Goal: Book appointment/travel/reservation

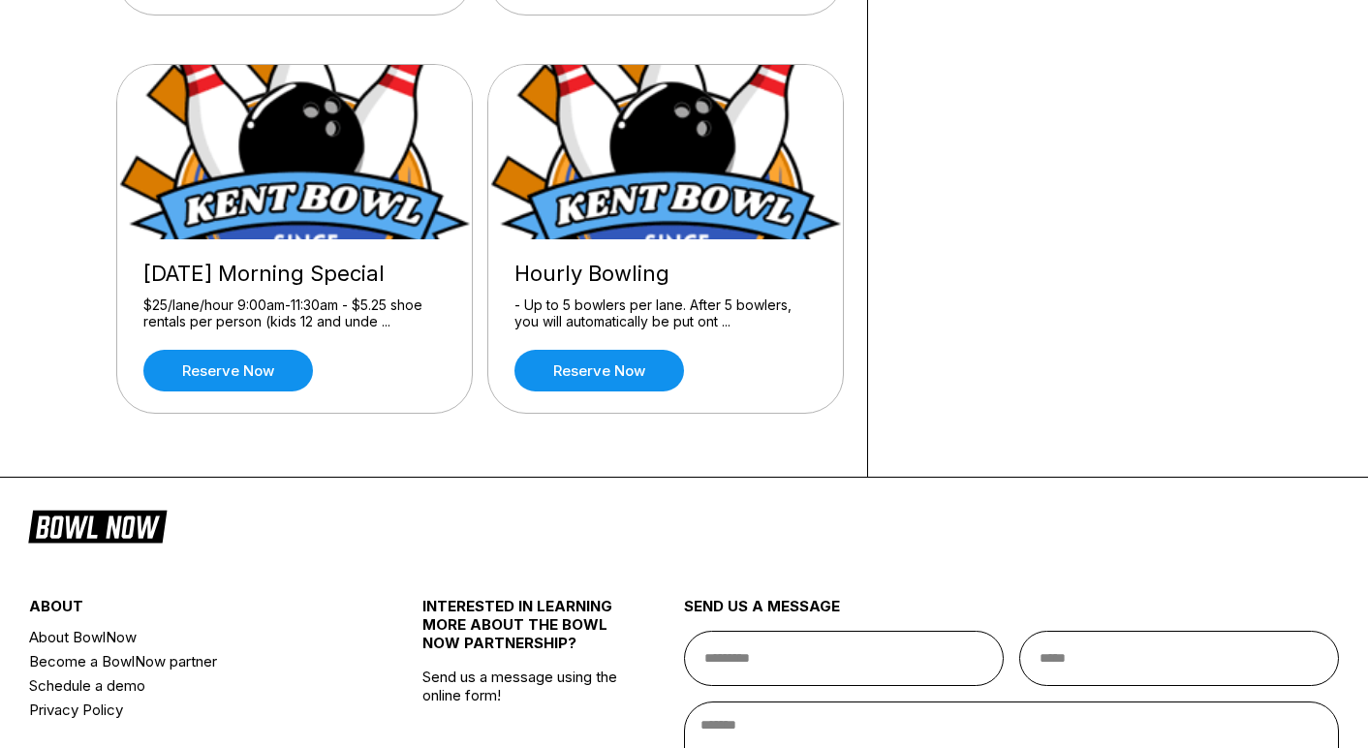
scroll to position [545, 0]
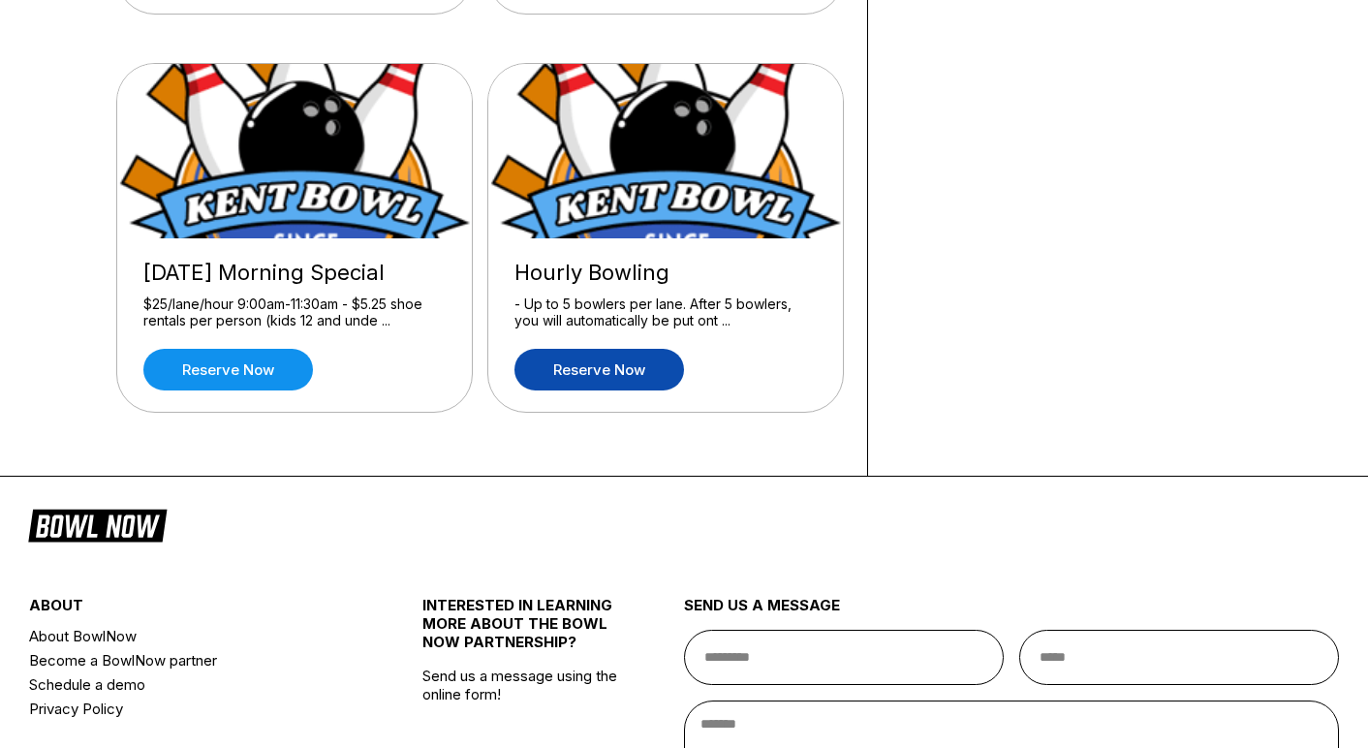
click at [622, 373] on link "Reserve now" at bounding box center [600, 370] width 170 height 42
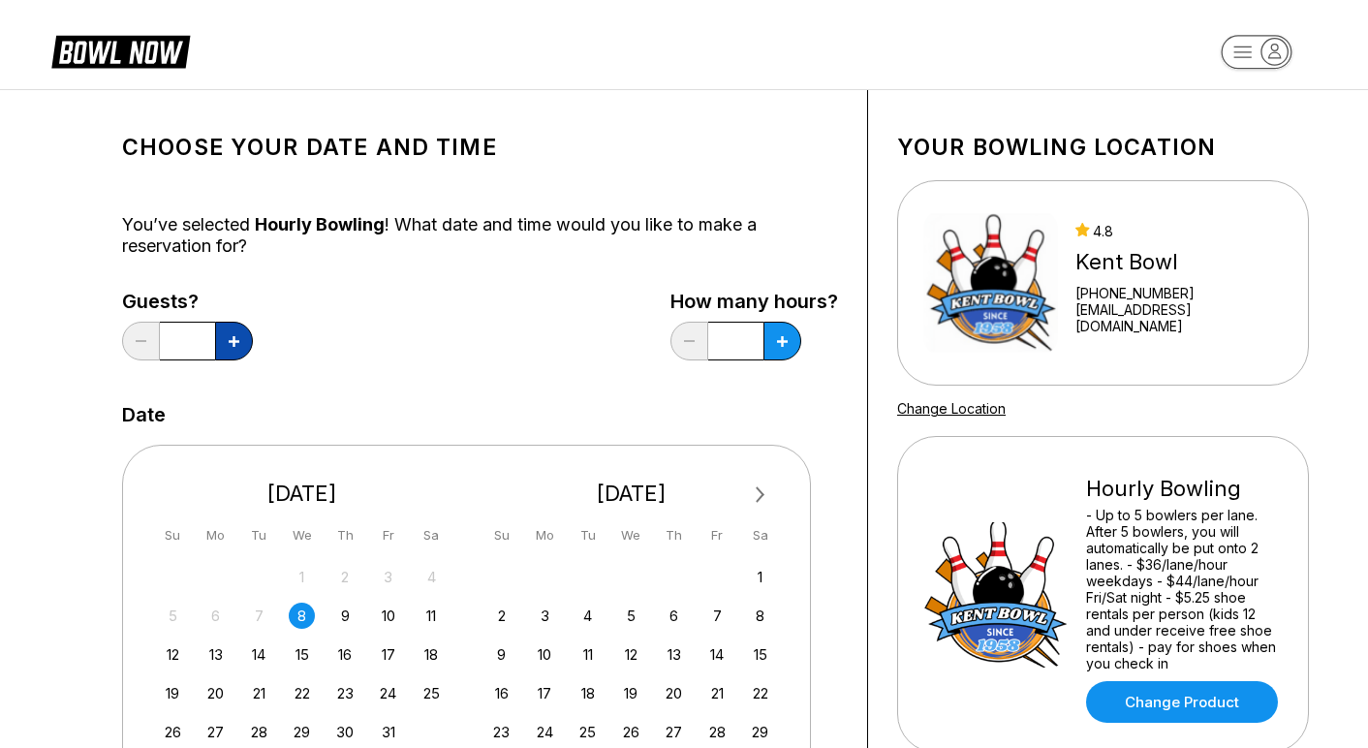
click at [228, 333] on button at bounding box center [234, 341] width 38 height 39
type input "*"
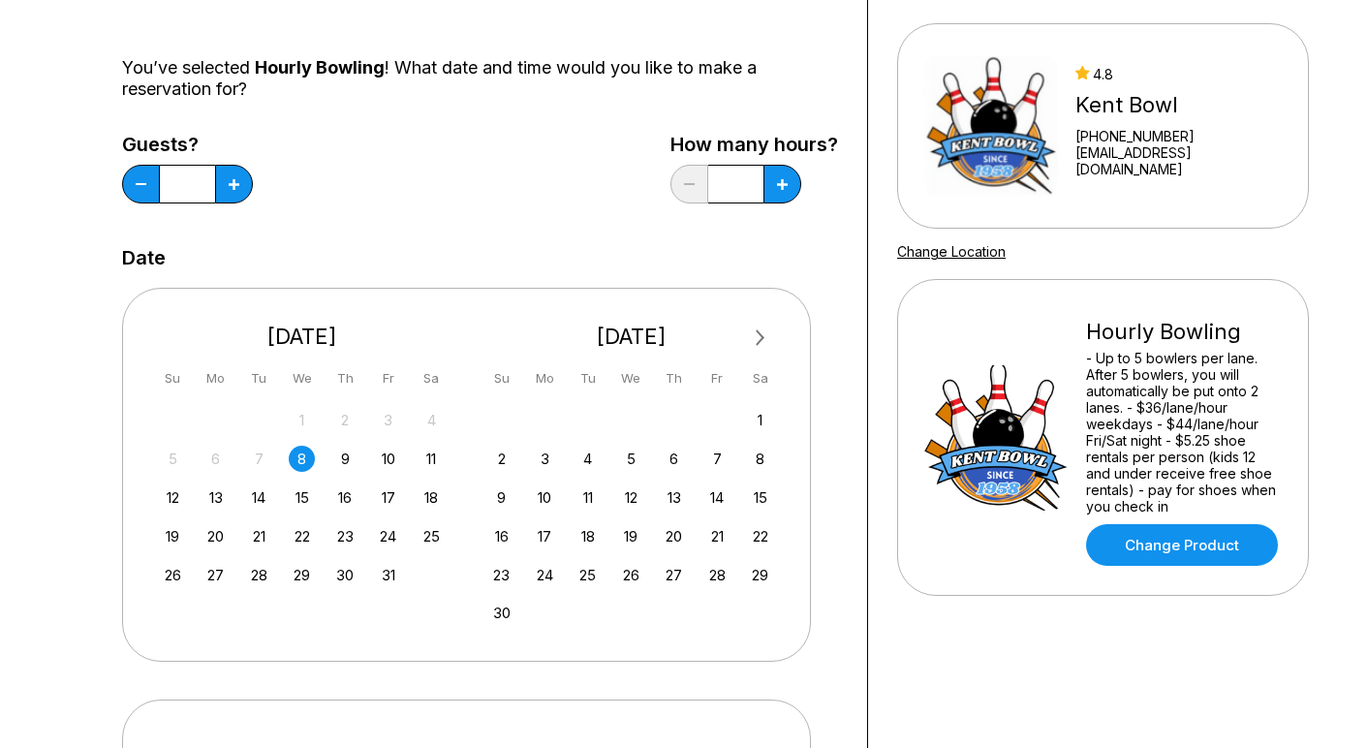
scroll to position [165, 0]
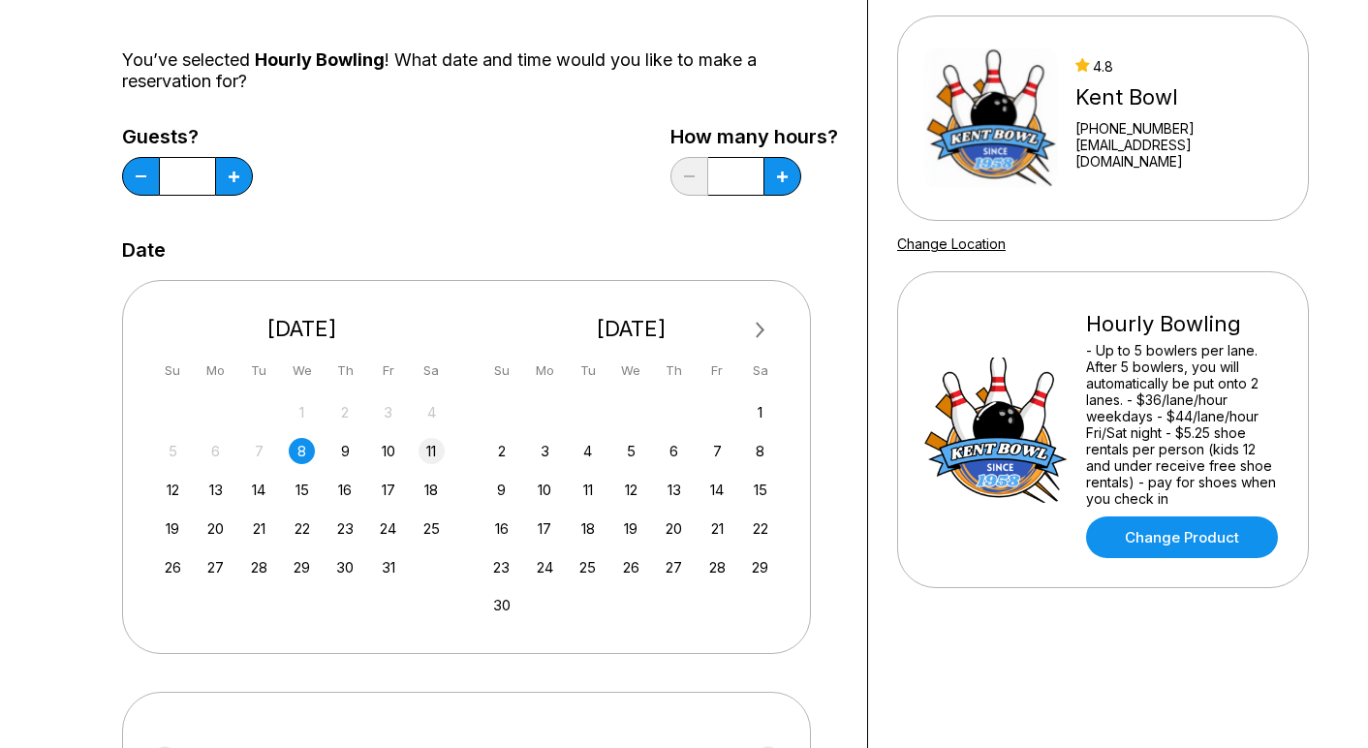
click at [429, 448] on div "11" at bounding box center [432, 451] width 26 height 26
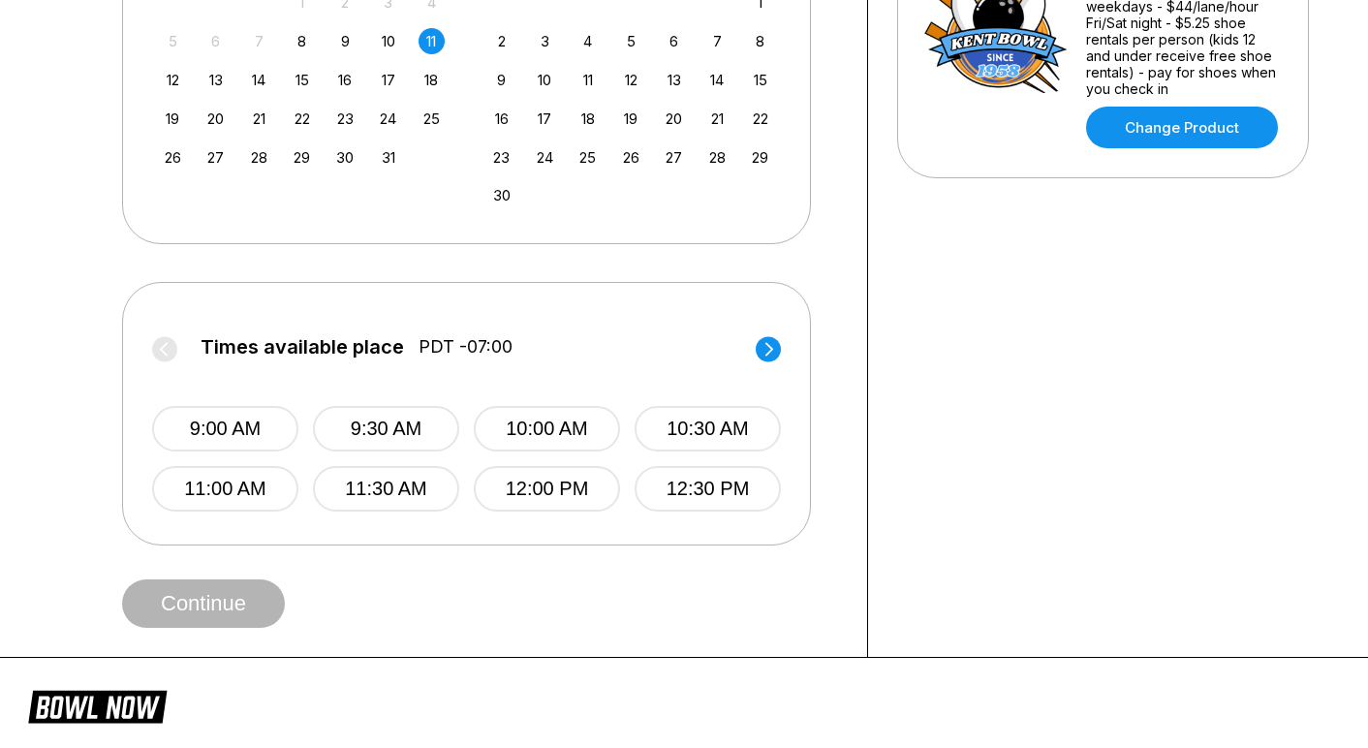
scroll to position [588, 0]
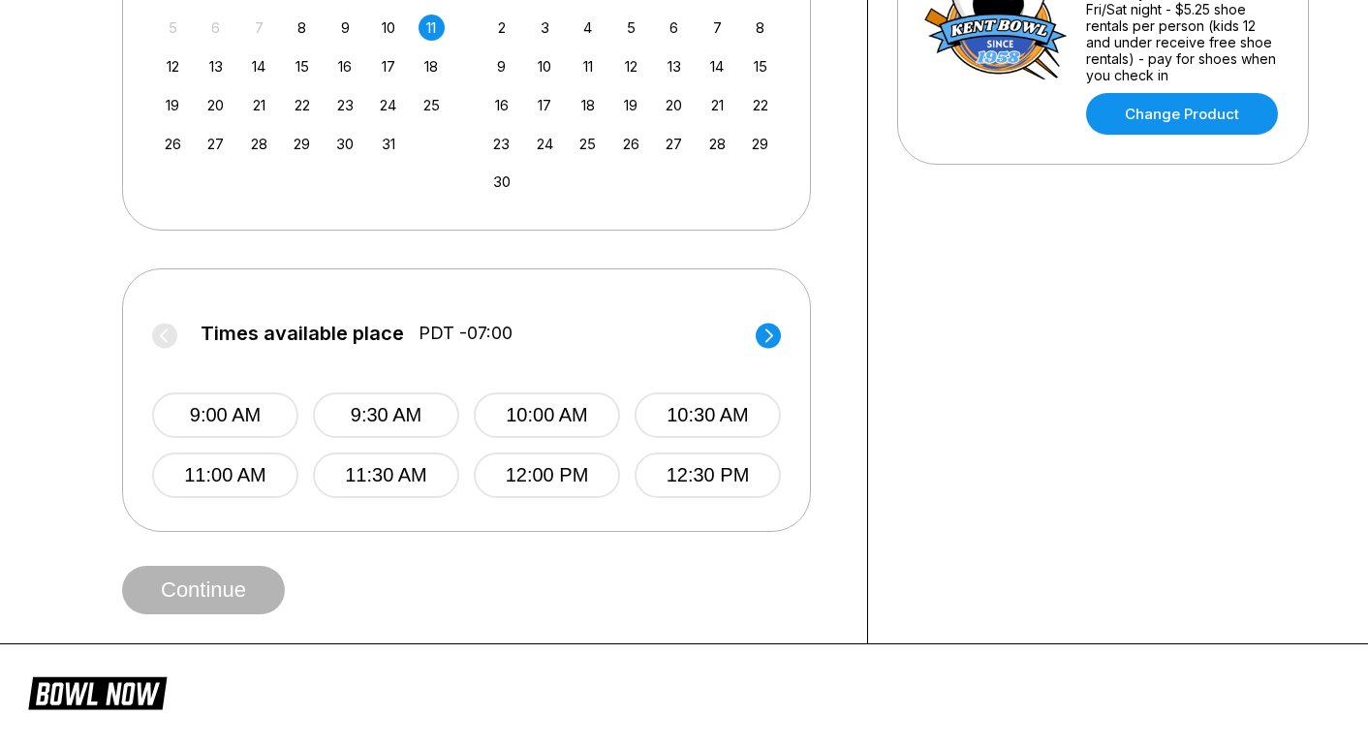
click at [769, 334] on circle at bounding box center [768, 335] width 25 height 25
click at [248, 484] on button "3:00 PM" at bounding box center [225, 476] width 146 height 46
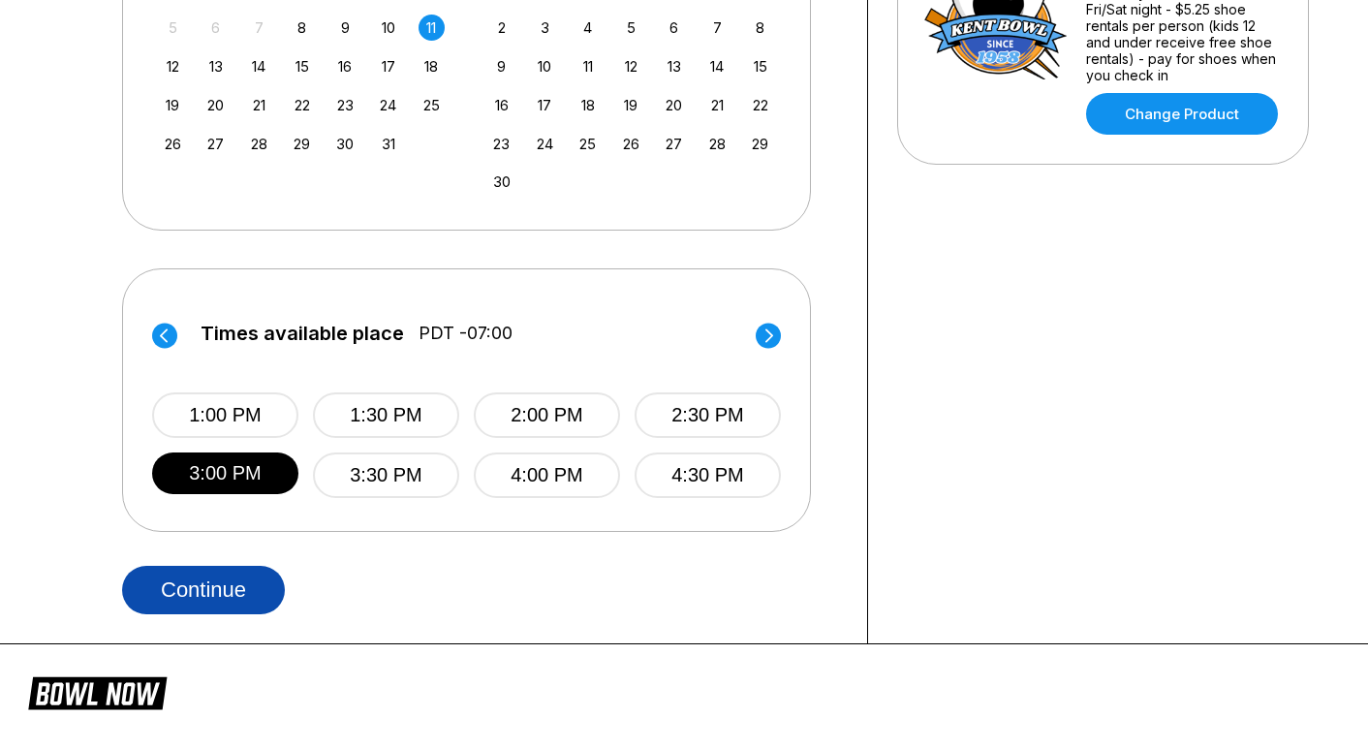
click at [182, 586] on button "Continue" at bounding box center [203, 590] width 163 height 48
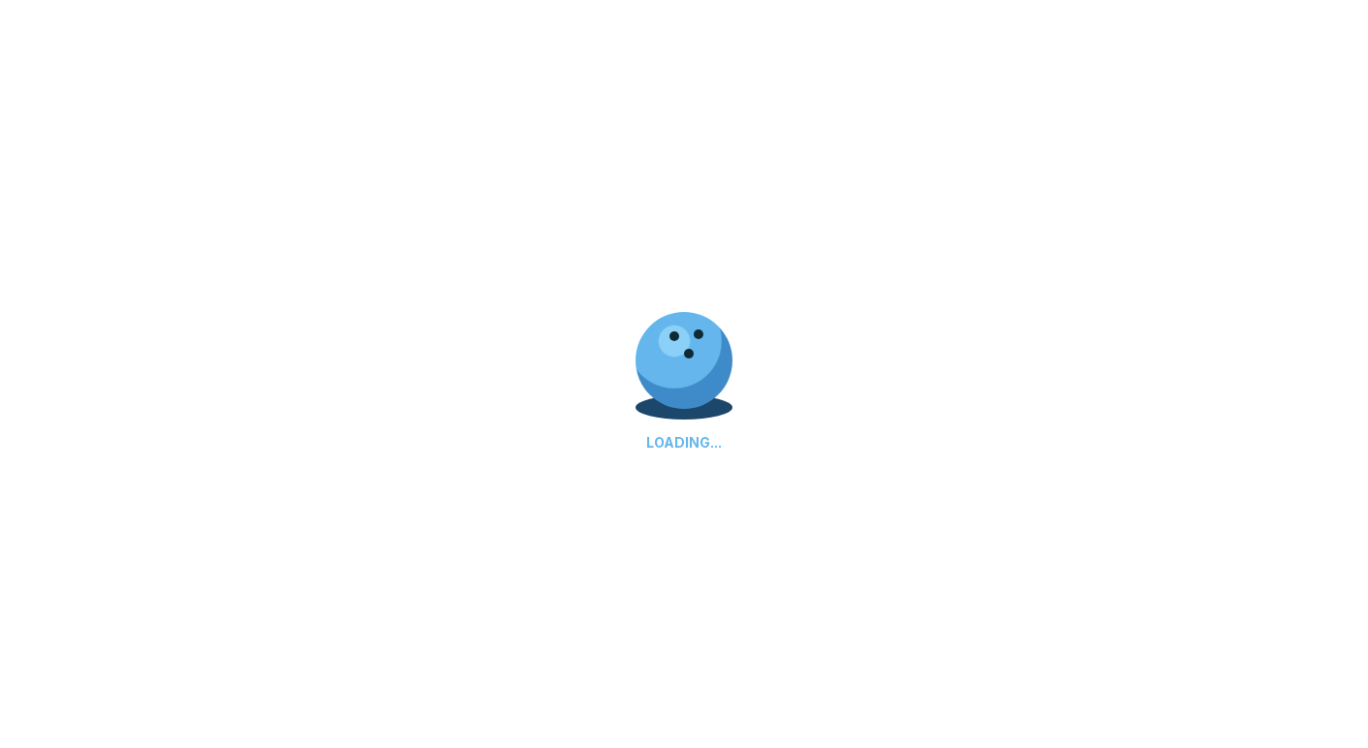
select select "**"
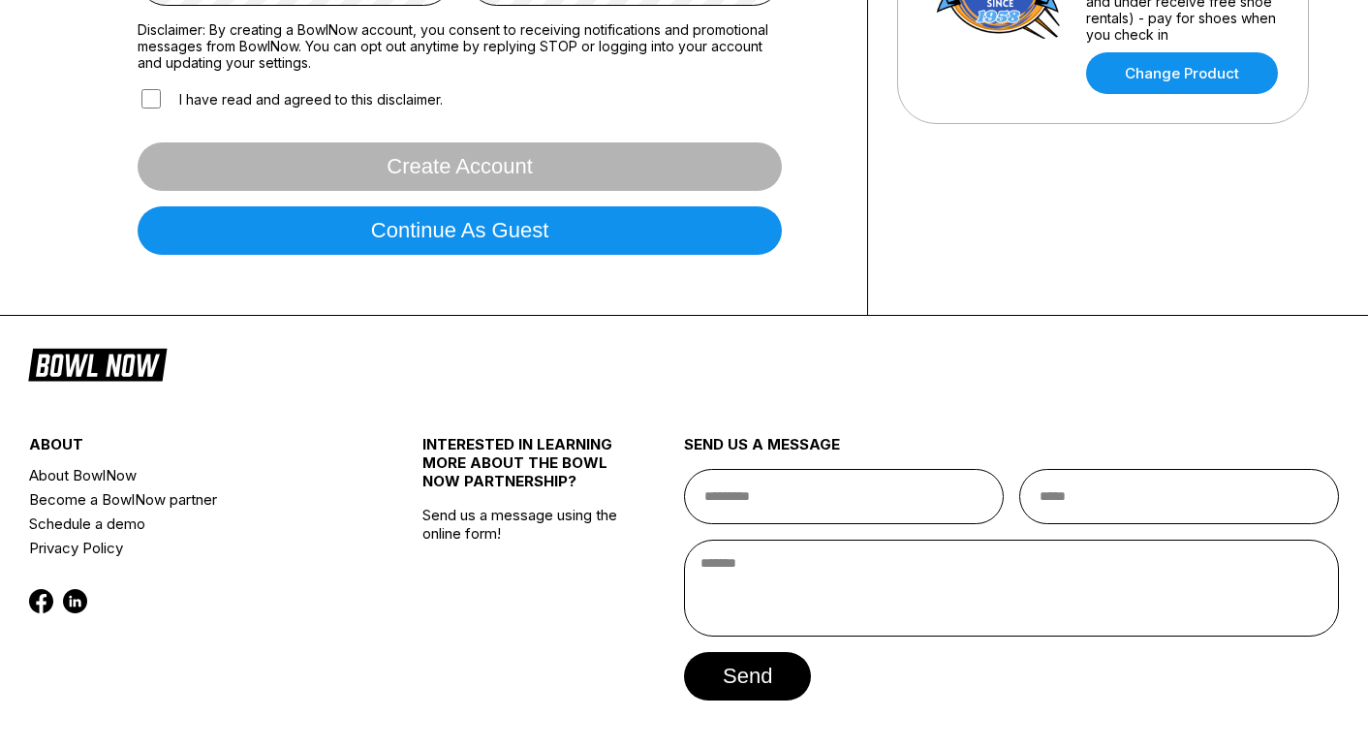
scroll to position [234, 0]
